Goal: Complete application form

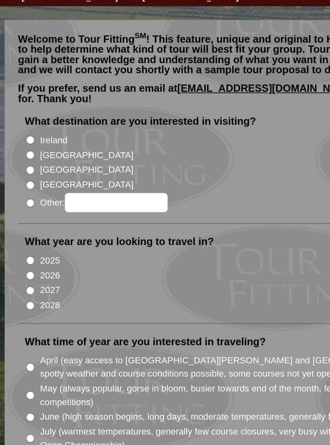
click at [19, 148] on input "[GEOGRAPHIC_DATA]" at bounding box center [21, 150] width 5 height 5
radio input "true"
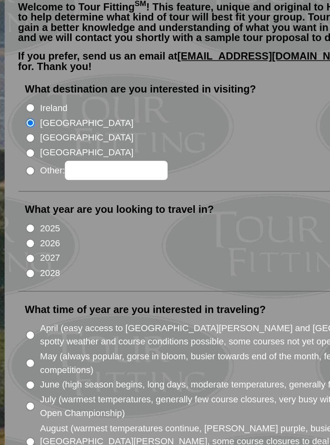
click at [19, 219] on input "2026" at bounding box center [21, 221] width 5 height 5
radio input "true"
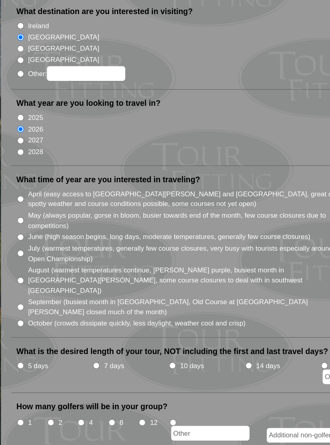
scroll to position [29, 0]
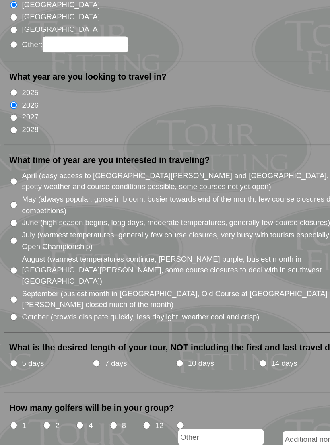
click at [19, 339] on input "October (crowds dissipate quickly, less daylight, weather cool and crisp)" at bounding box center [21, 341] width 5 height 5
radio input "true"
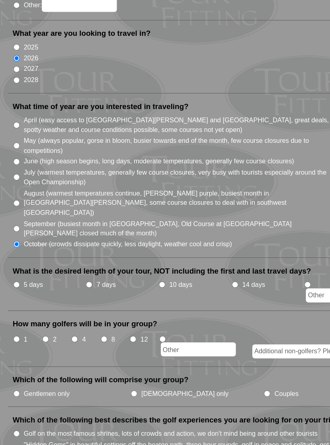
scroll to position [97, 0]
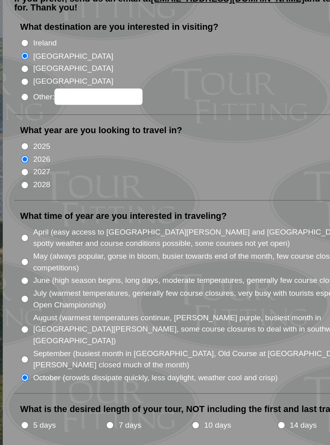
click at [19, 192] on input "May (always popular, gorse in bloom, busier towards end of the month, few cours…" at bounding box center [21, 194] width 5 height 5
radio input "true"
click at [19, 271] on input "October (crowds dissipate quickly, less daylight, weather cool and crisp)" at bounding box center [21, 273] width 5 height 5
radio input "true"
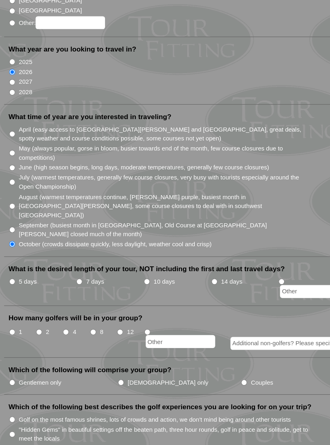
scroll to position [112, 0]
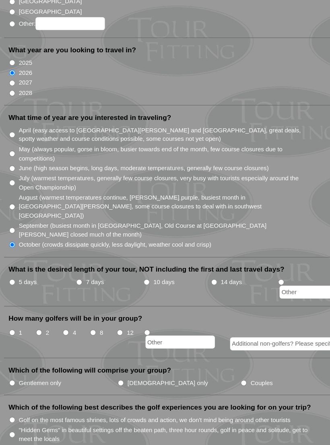
click at [19, 290] on input "5 days" at bounding box center [21, 292] width 5 height 5
radio input "true"
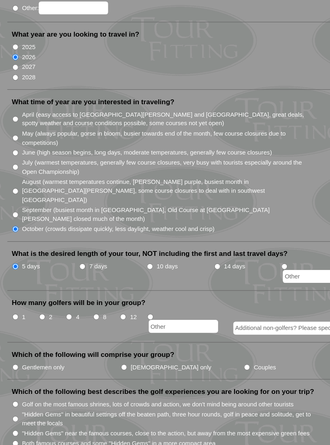
scroll to position [125, 0]
click at [41, 316] on li "2" at bounding box center [52, 327] width 23 height 22
click at [50, 318] on label "2" at bounding box center [51, 322] width 3 height 8
click at [44, 320] on input "2" at bounding box center [44, 322] width 5 height 5
radio input "true"
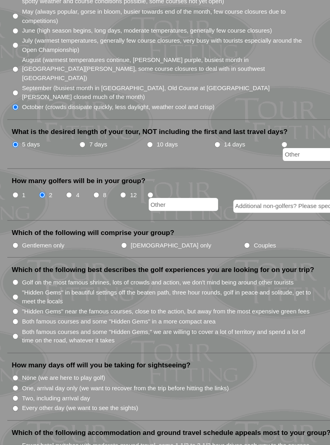
scroll to position [232, 0]
click at [19, 257] on input "Gentlemen only" at bounding box center [21, 259] width 5 height 5
radio input "true"
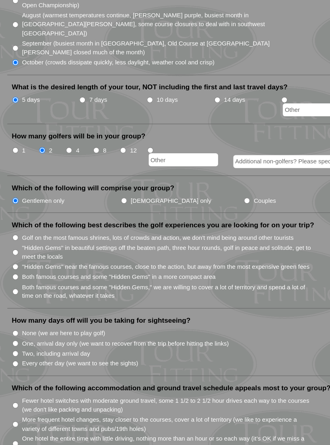
scroll to position [270, 0]
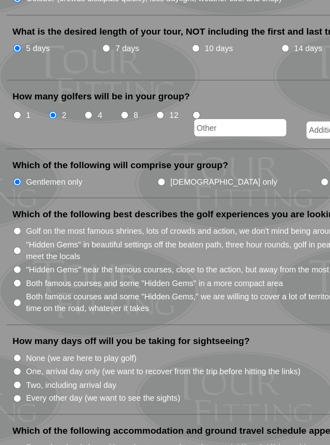
click at [19, 285] on input "Both famous courses and some "Hidden Gems" in a more compact area" at bounding box center [21, 287] width 5 height 5
radio input "true"
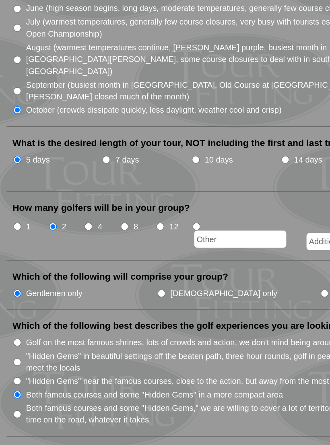
click at [77, 131] on input "7 days" at bounding box center [79, 133] width 5 height 5
radio input "true"
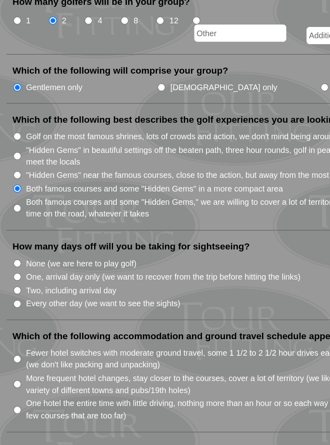
scroll to position [290, 0]
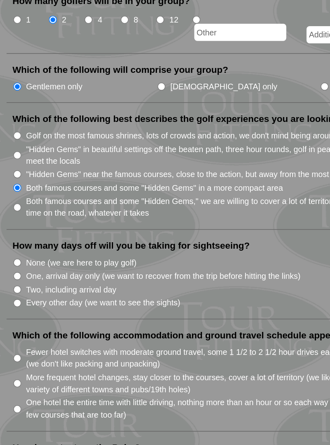
click at [19, 324] on input "One, arrival day only (we want to recover from the trip before hitting the link…" at bounding box center [21, 326] width 5 height 5
radio input "true"
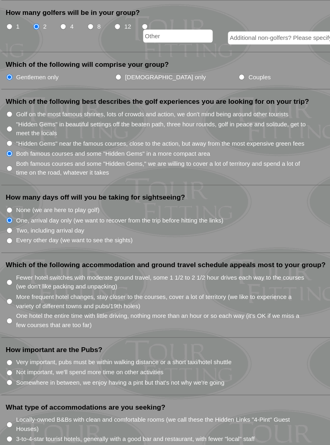
scroll to position [377, 0]
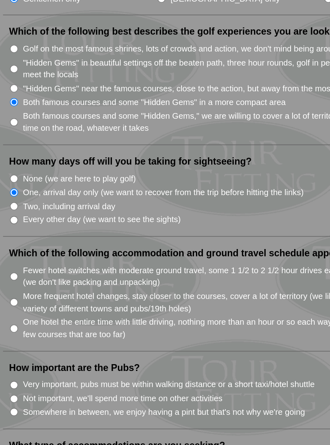
click at [19, 306] on input "More frequent hotel changes, stay closer to the courses, cover a lot of territo…" at bounding box center [21, 308] width 5 height 5
radio input "true"
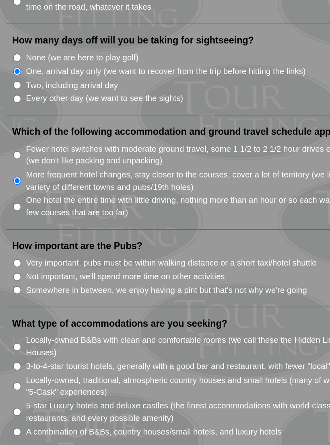
scroll to position [420, 0]
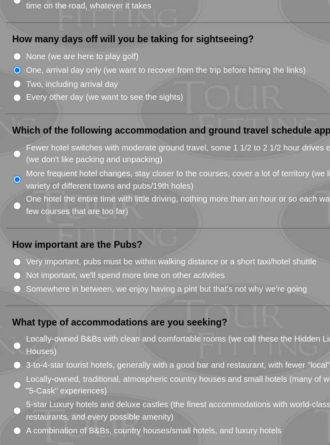
click at [19, 325] on input "Not important, we'll spend more time on other activities" at bounding box center [21, 327] width 5 height 5
radio input "true"
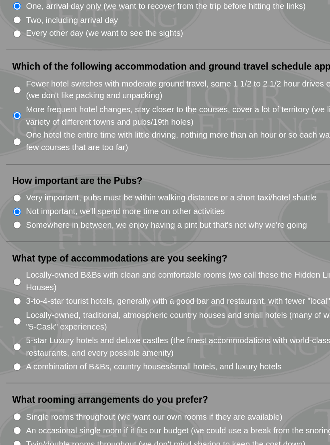
scroll to position [461, 0]
click at [19, 293] on input "Somewhere in between, we enjoy having a pint but that's not why we're going" at bounding box center [21, 295] width 5 height 5
radio input "true"
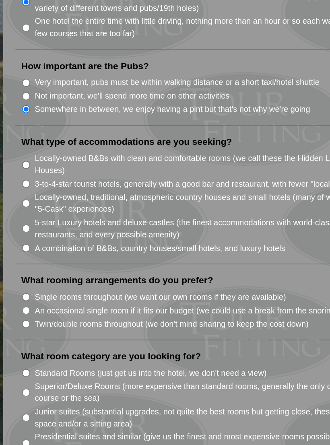
scroll to position [540, 0]
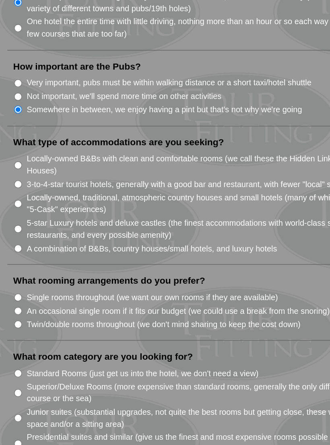
click at [19, 337] on input "Single rooms throughout (we want our own rooms if they are available)" at bounding box center [21, 339] width 5 height 5
radio input "true"
click at [19, 337] on input "Single rooms throughout (we want our own rooms if they are available)" at bounding box center [21, 339] width 5 height 5
click at [19, 355] on input "Twin/double rooms throughout (we don't mind sharing to keep the cost down)" at bounding box center [21, 357] width 5 height 5
radio input "true"
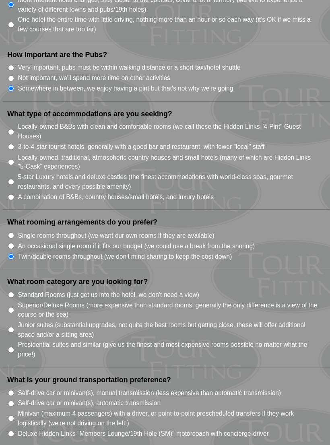
scroll to position [622, 0]
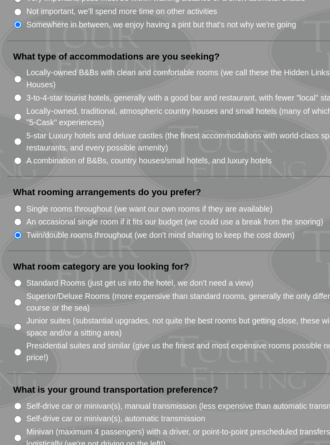
click at [19, 318] on input "Superior/Deluxe Rooms (more expensive than standard rooms, generally the only d…" at bounding box center [21, 320] width 5 height 5
radio input "true"
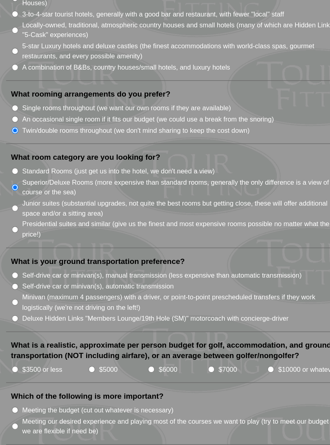
scroll to position [711, 0]
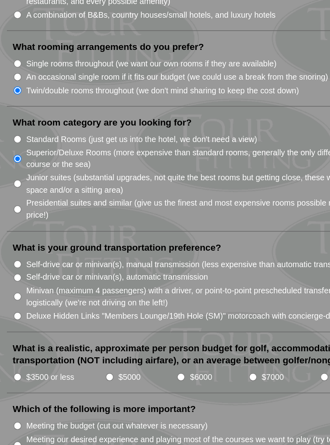
click at [19, 299] on input "Self-drive car or minivan(s), manual transmission (less expensive than automati…" at bounding box center [21, 301] width 5 height 5
radio input "true"
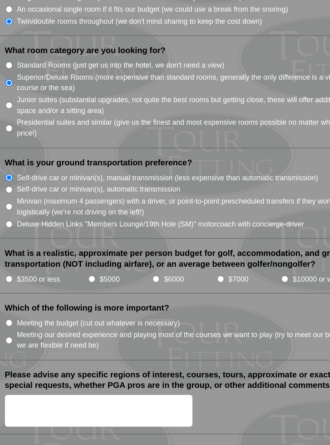
scroll to position [773, 0]
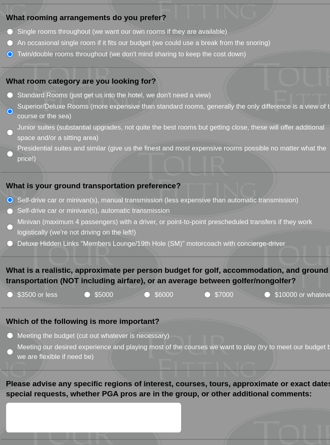
click at [79, 312] on input "$5000" at bounding box center [81, 314] width 5 height 5
radio input "true"
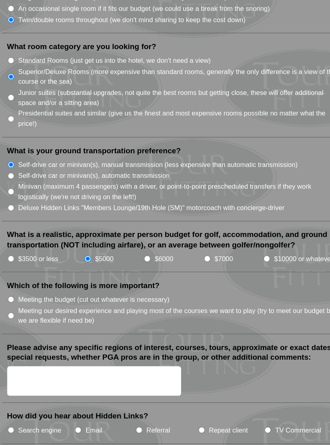
scroll to position [800, 0]
click at [19, 330] on input "Meeting our desired experience and playing most of the courses we want to play …" at bounding box center [21, 332] width 5 height 5
radio input "true"
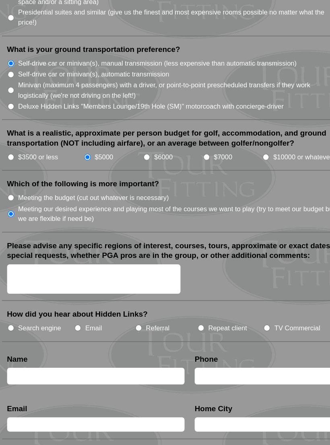
scroll to position [881, 0]
click at [19, 339] on input "Search engine" at bounding box center [21, 341] width 5 height 5
radio input "true"
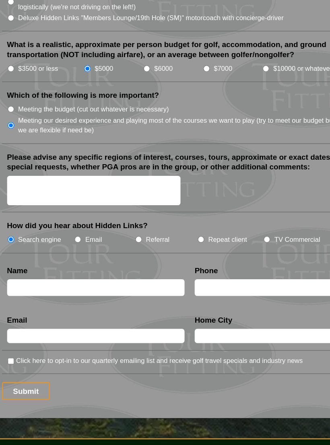
scroll to position [951, 0]
click at [18, 303] on input "text" at bounding box center [88, 309] width 141 height 13
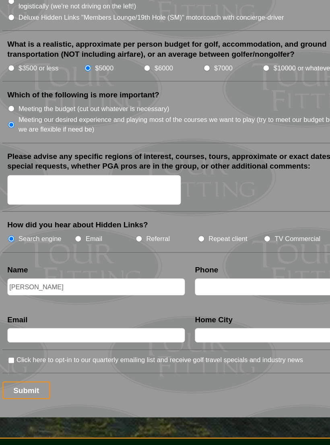
type input "[PERSON_NAME]"
click at [168, 303] on input "text" at bounding box center [237, 309] width 141 height 13
type input "2"
click at [18, 343] on input "text" at bounding box center [88, 348] width 141 height 11
type input "[EMAIL_ADDRESS][DOMAIN_NAME]"
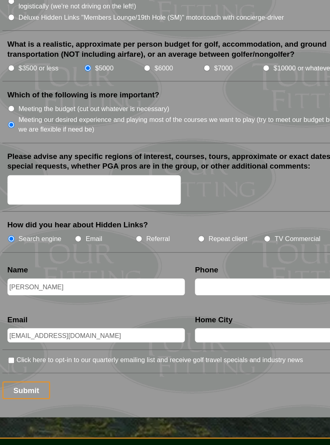
click at [171, 343] on input "text" at bounding box center [237, 348] width 141 height 11
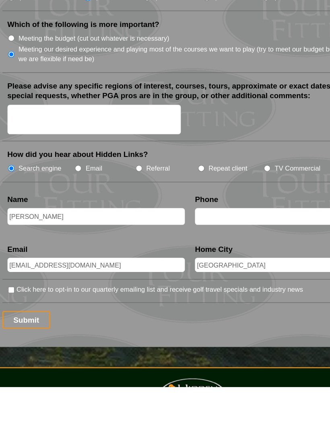
type input "[GEOGRAPHIC_DATA]"
click at [19, 385] on input "Submit" at bounding box center [33, 392] width 38 height 14
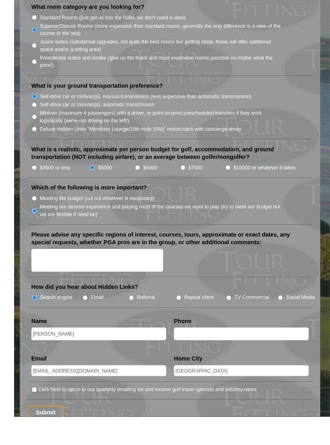
scroll to position [1028, 0]
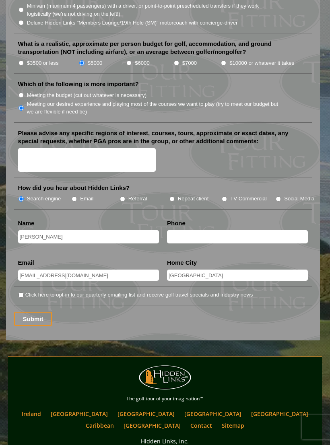
click at [25, 312] on input "Submit" at bounding box center [33, 319] width 38 height 14
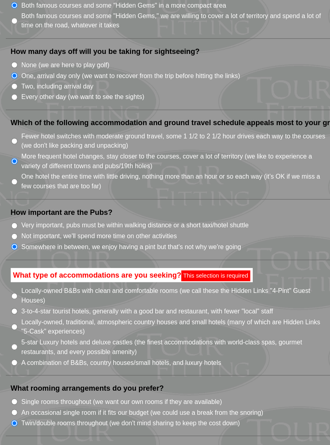
scroll to position [486, 0]
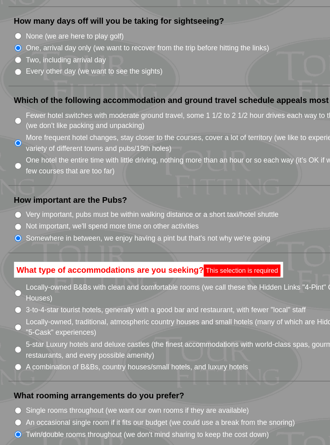
click at [19, 334] on input "Locally-owned, traditional, atmospheric country houses and small hotels (many o…" at bounding box center [21, 336] width 5 height 5
radio input "true"
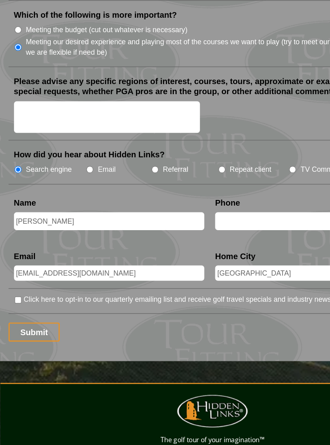
scroll to position [1003, 0]
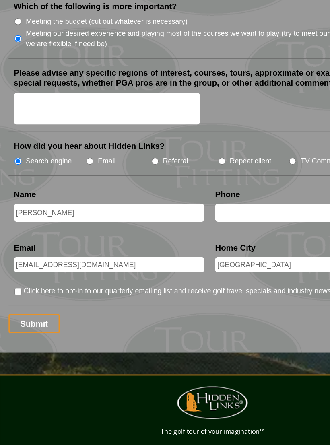
click at [18, 334] on input "Submit" at bounding box center [33, 341] width 38 height 14
